Goal: Task Accomplishment & Management: Use online tool/utility

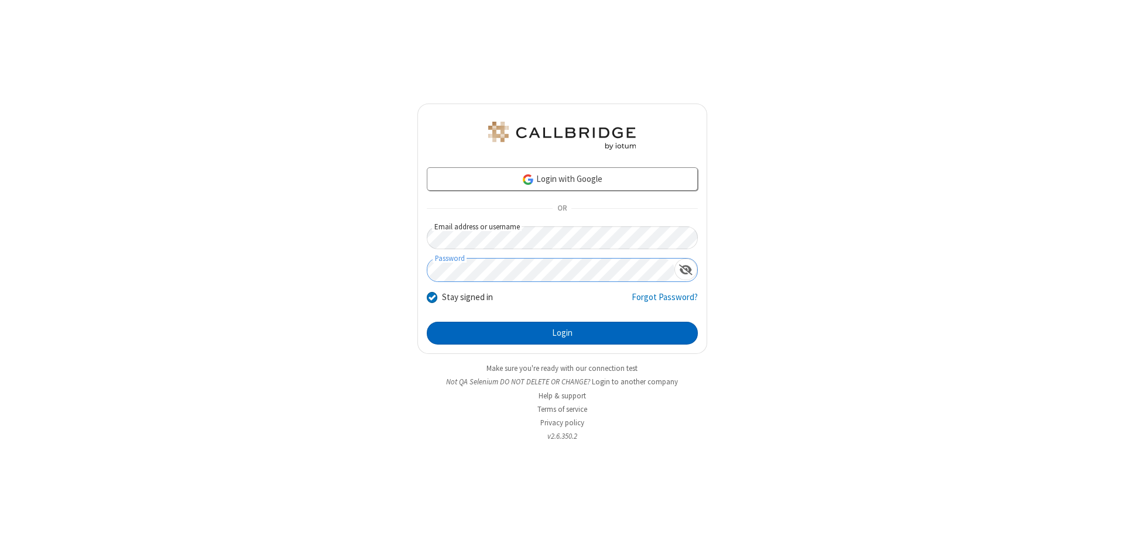
click at [562, 334] on button "Login" at bounding box center [562, 333] width 271 height 23
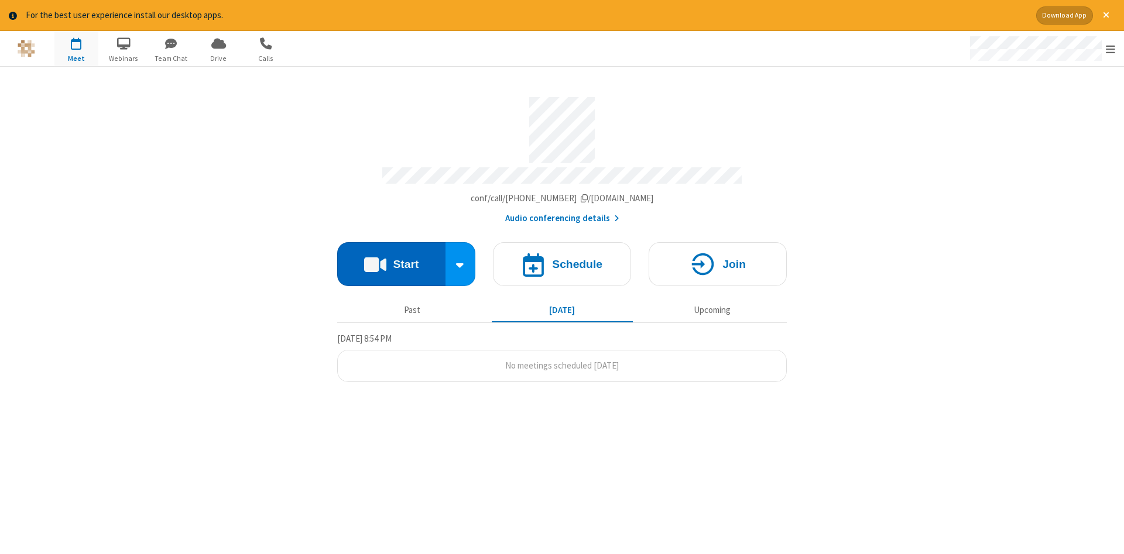
click at [391, 260] on button "Start" at bounding box center [391, 264] width 108 height 44
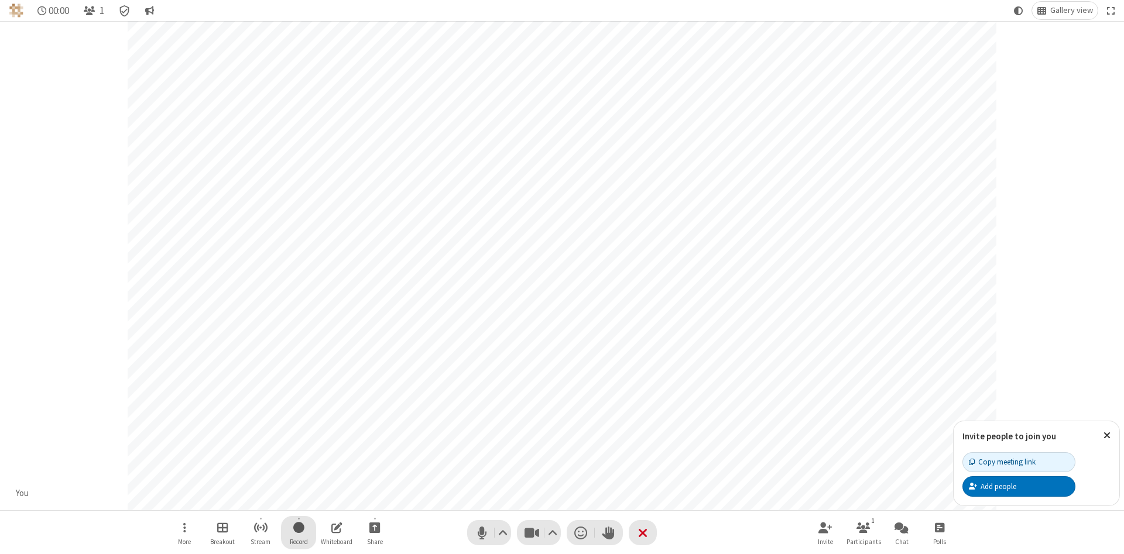
click at [299, 533] on span "Start recording" at bounding box center [298, 527] width 11 height 15
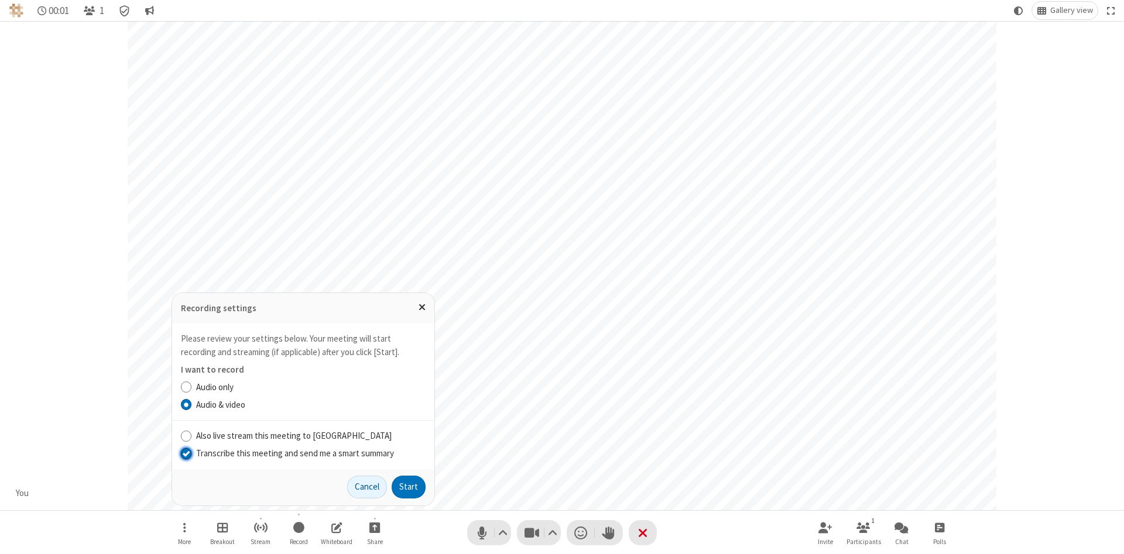
click at [186, 453] on input "Transcribe this meeting and send me a smart summary" at bounding box center [186, 453] width 11 height 12
click at [409, 487] on button "Start" at bounding box center [409, 487] width 34 height 23
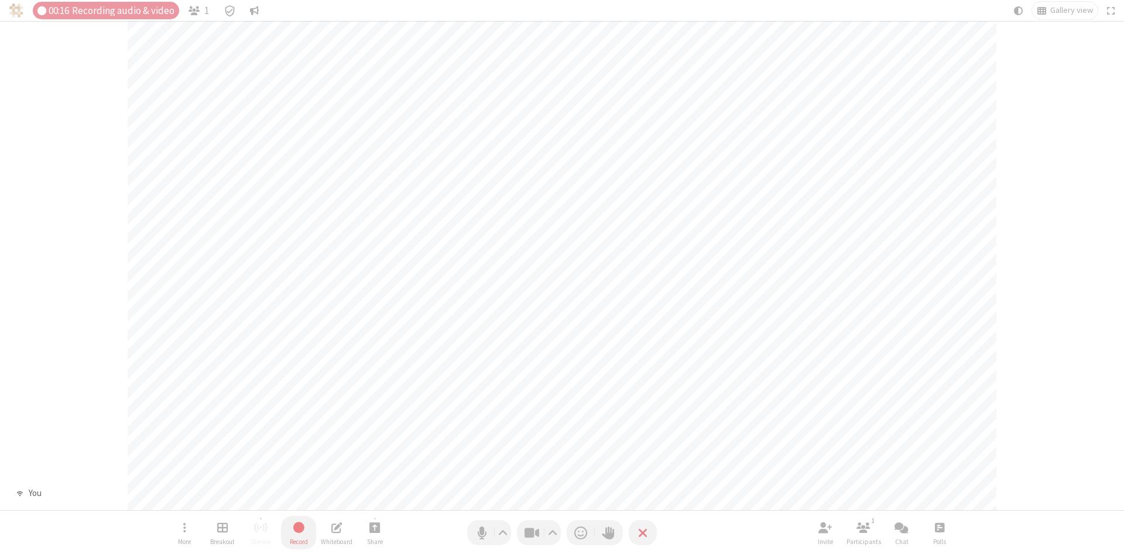
click at [299, 533] on span "Stop recording" at bounding box center [298, 527] width 13 height 15
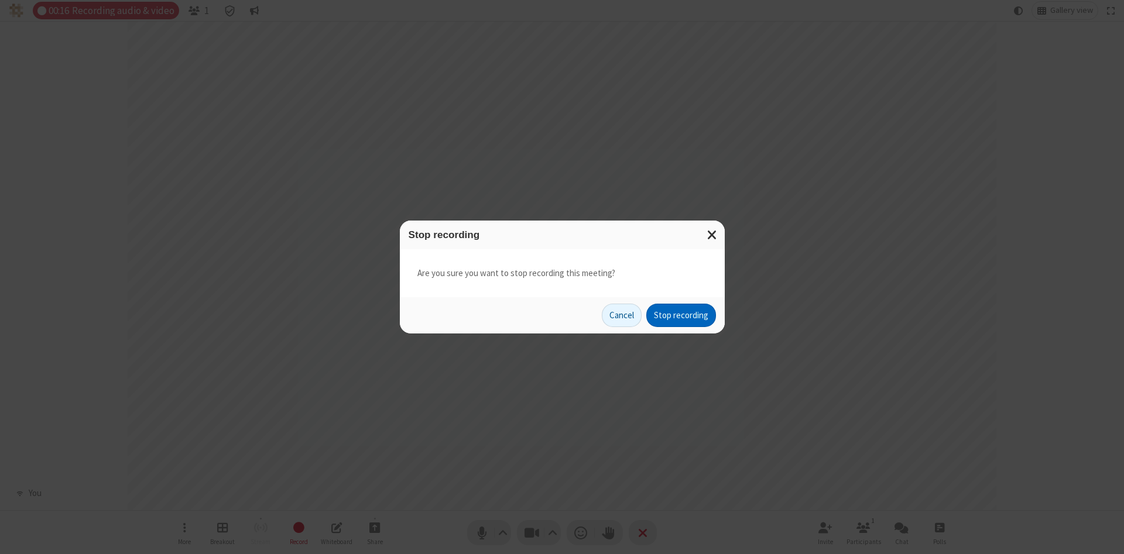
click at [681, 316] on button "Stop recording" at bounding box center [681, 315] width 70 height 23
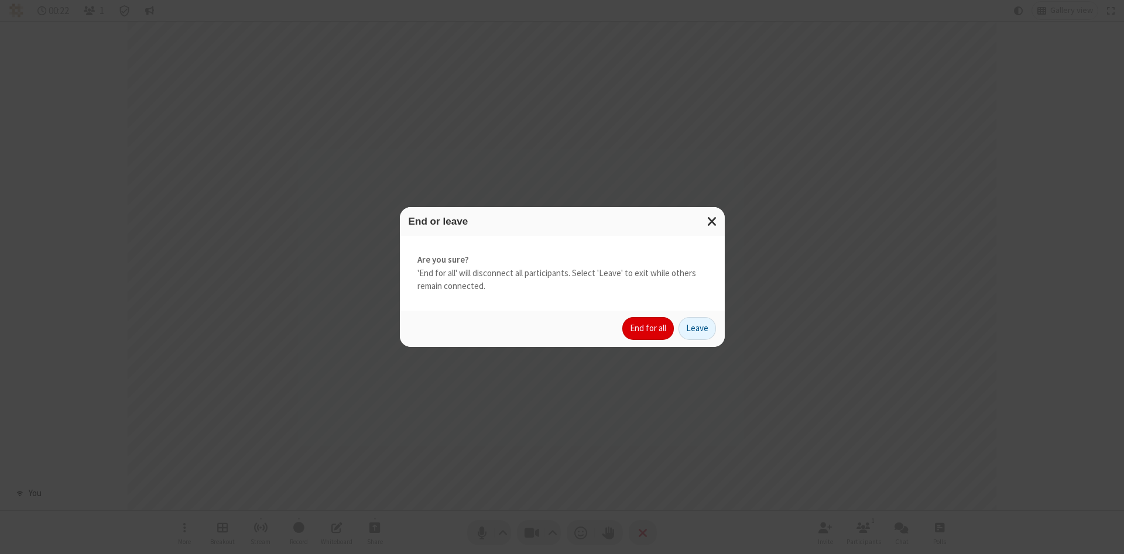
click at [649, 328] on button "End for all" at bounding box center [648, 328] width 52 height 23
